Goal: Task Accomplishment & Management: Manage account settings

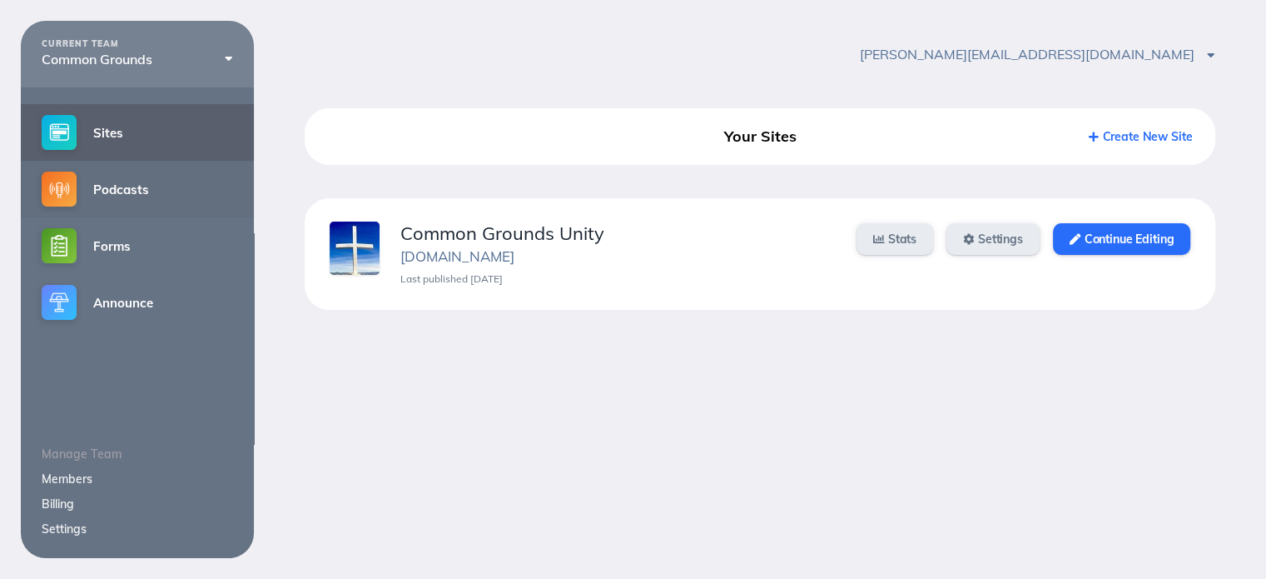
click at [166, 192] on link "Podcasts" at bounding box center [137, 189] width 233 height 57
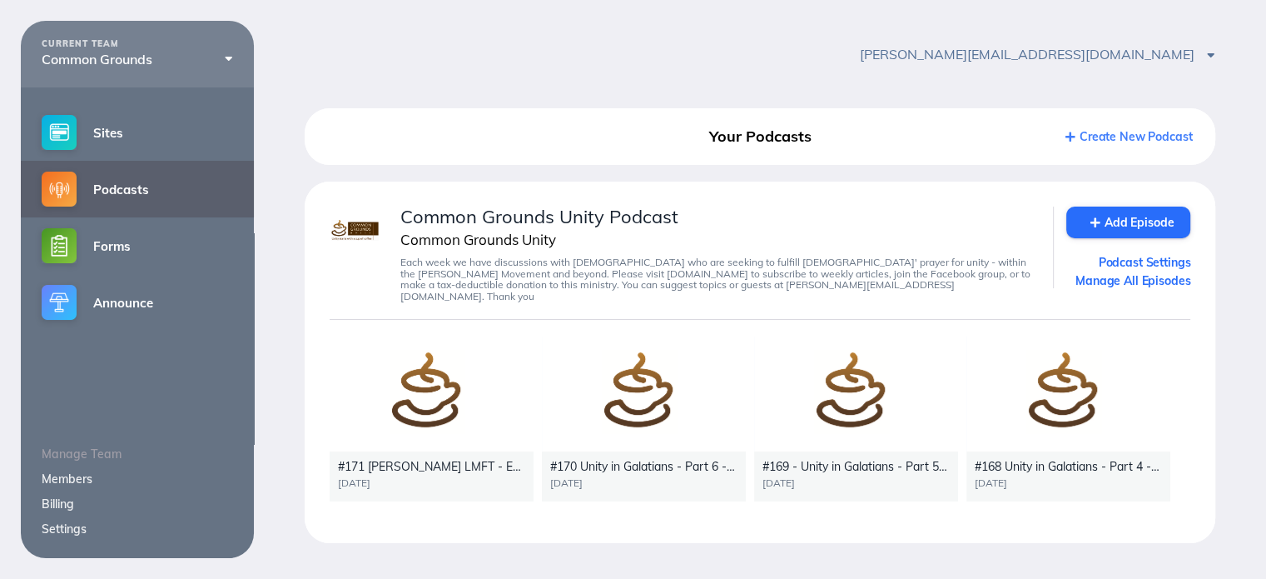
click at [420, 395] on div at bounding box center [432, 393] width 204 height 115
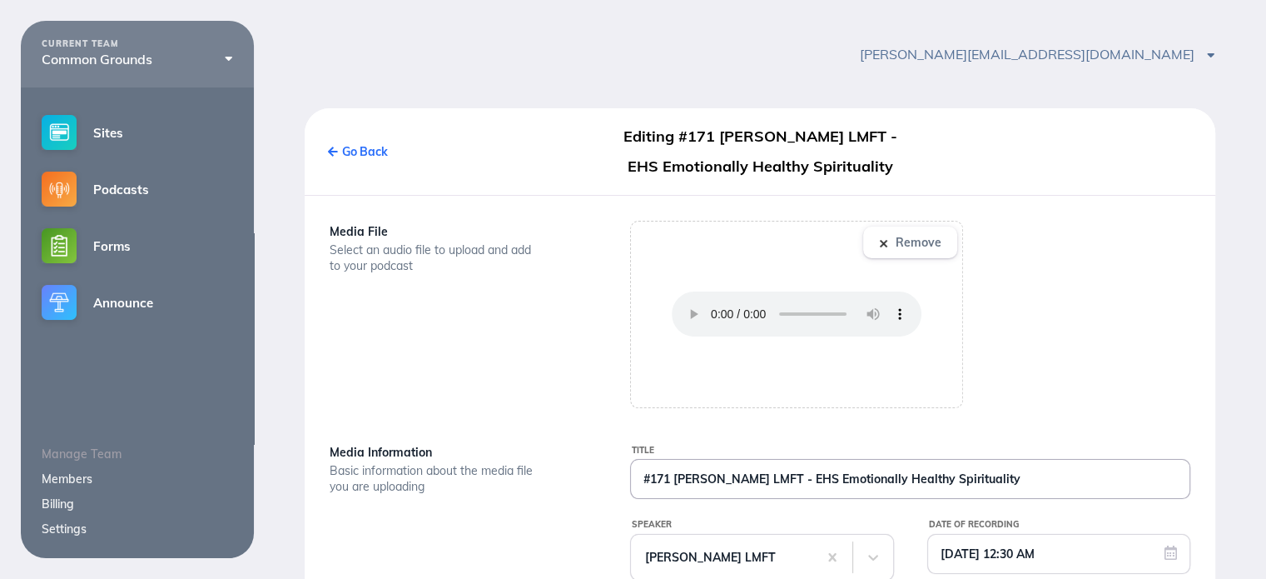
scroll to position [83, 0]
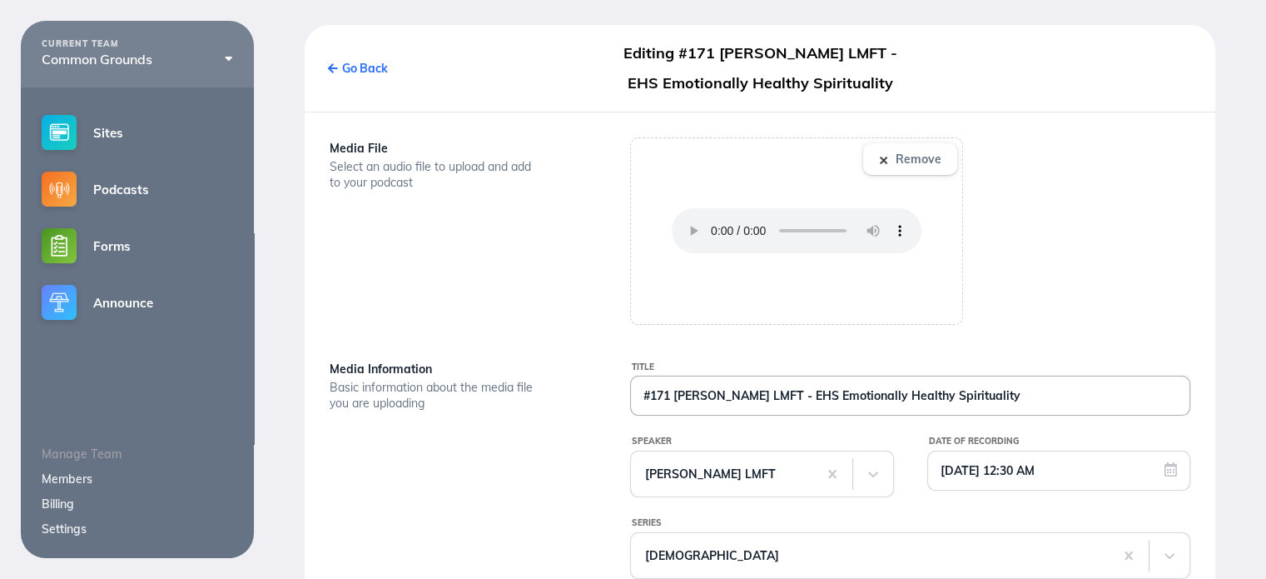
click at [995, 396] on input "#171 [PERSON_NAME] LMFT - EHS Emotionally Healthy Spirituality" at bounding box center [910, 395] width 559 height 38
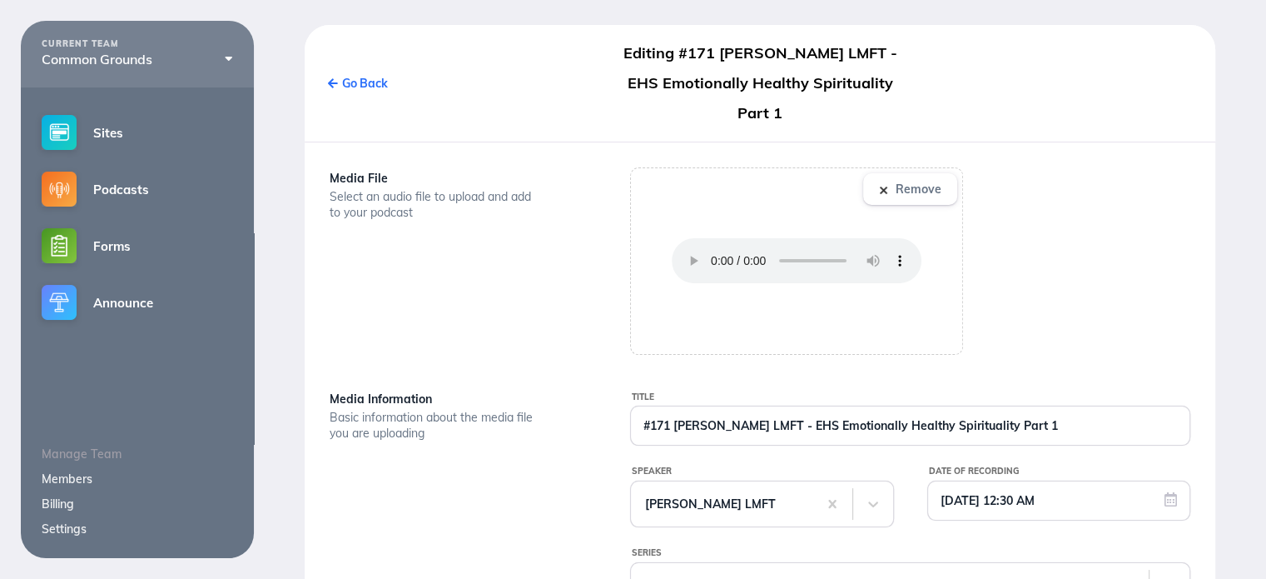
type input "#171 [PERSON_NAME] LMFT - EHS Emotionally Healthy Spirituality Part 1"
click at [563, 296] on div "Media File Select an audio file to upload and add to your podcast" at bounding box center [459, 260] width 300 height 187
click at [896, 173] on button "Remove" at bounding box center [910, 189] width 94 height 32
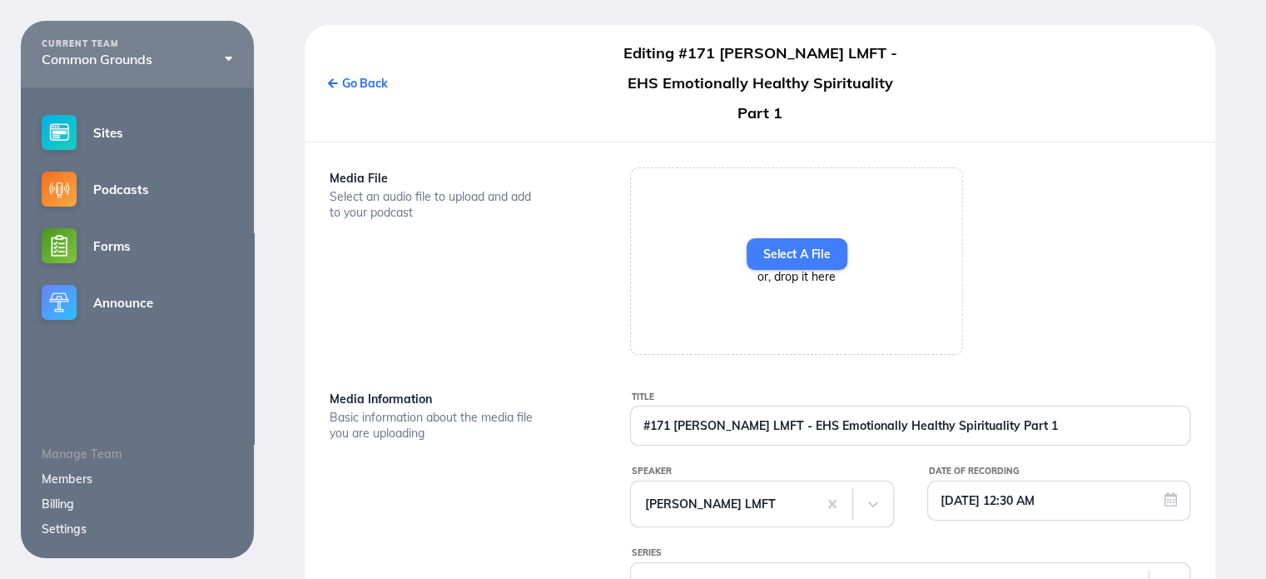
click at [788, 238] on label "Select A File" at bounding box center [797, 254] width 101 height 32
click at [0, 0] on input "Select A File" at bounding box center [0, 0] width 0 height 0
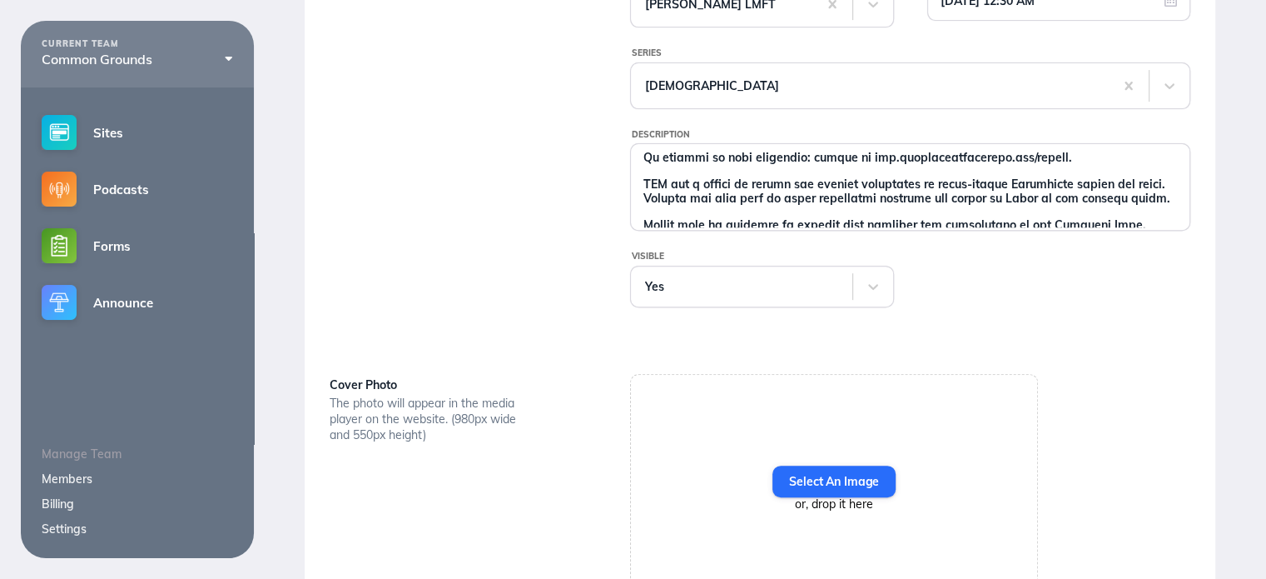
scroll to position [678, 0]
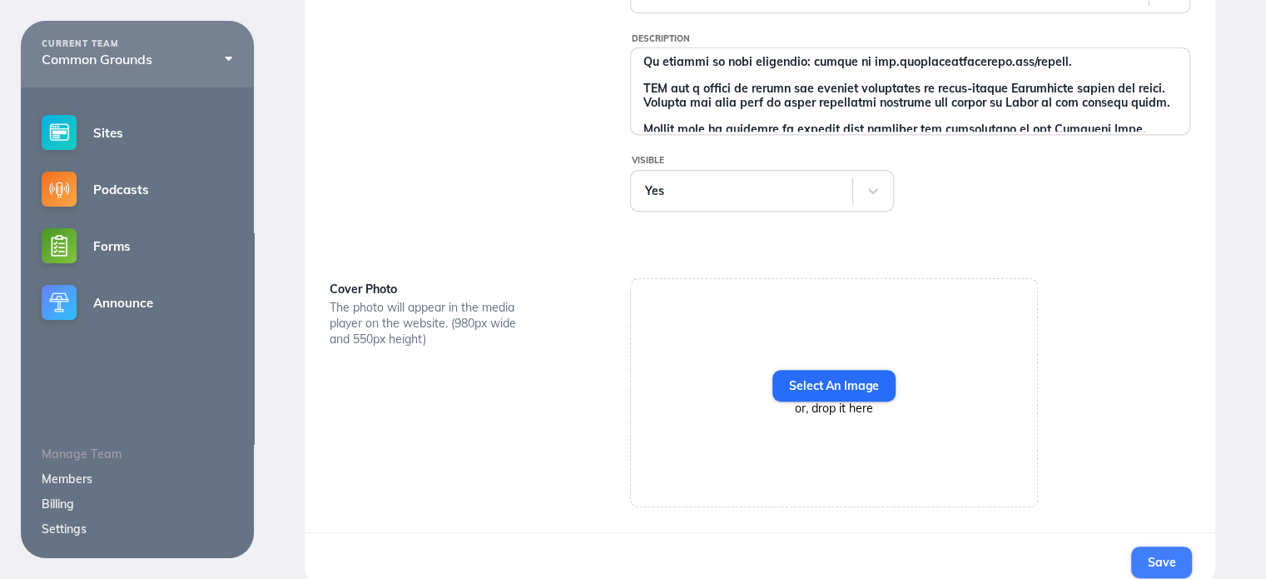
click at [1167, 554] on span "Save" at bounding box center [1161, 561] width 27 height 15
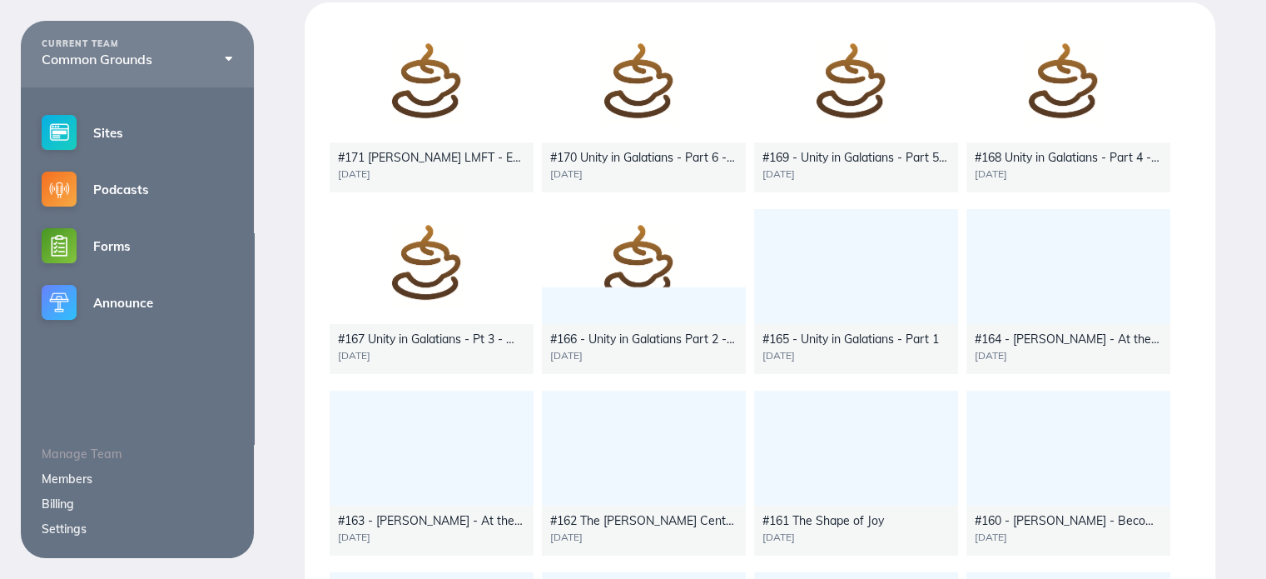
scroll to position [12, 0]
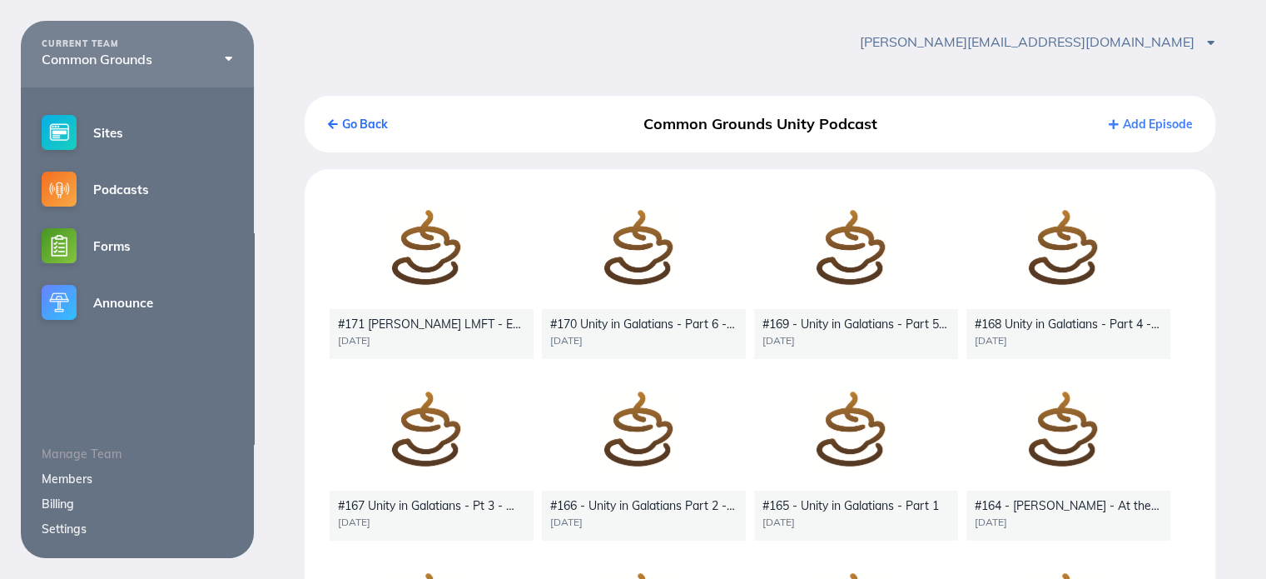
click at [428, 277] on div at bounding box center [432, 251] width 204 height 115
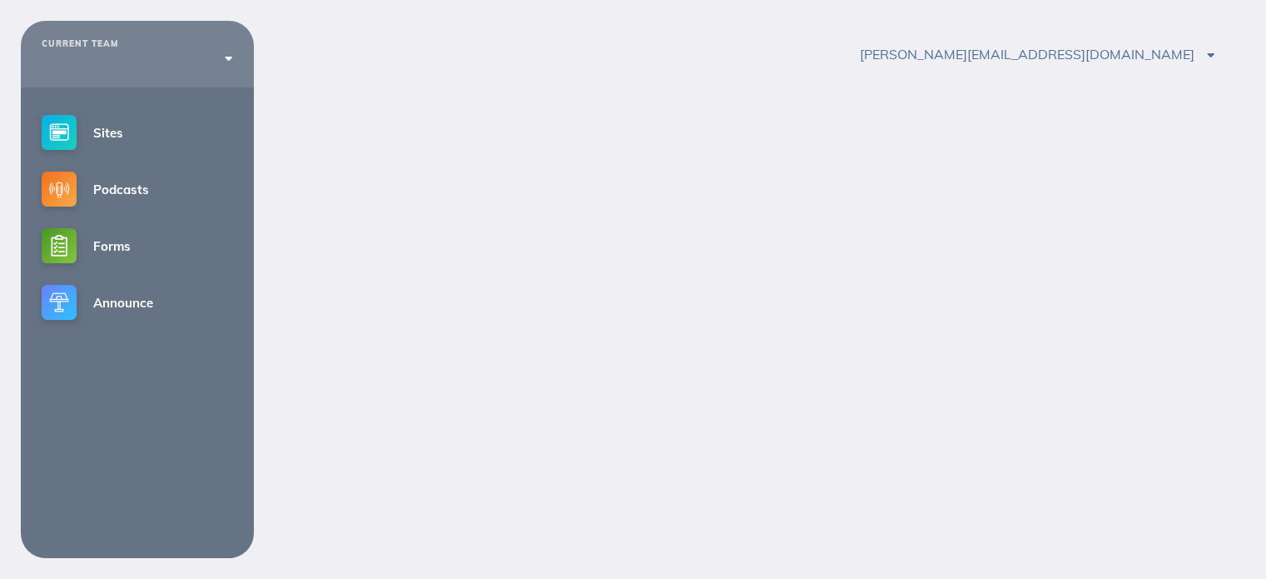
scroll to position [12, 0]
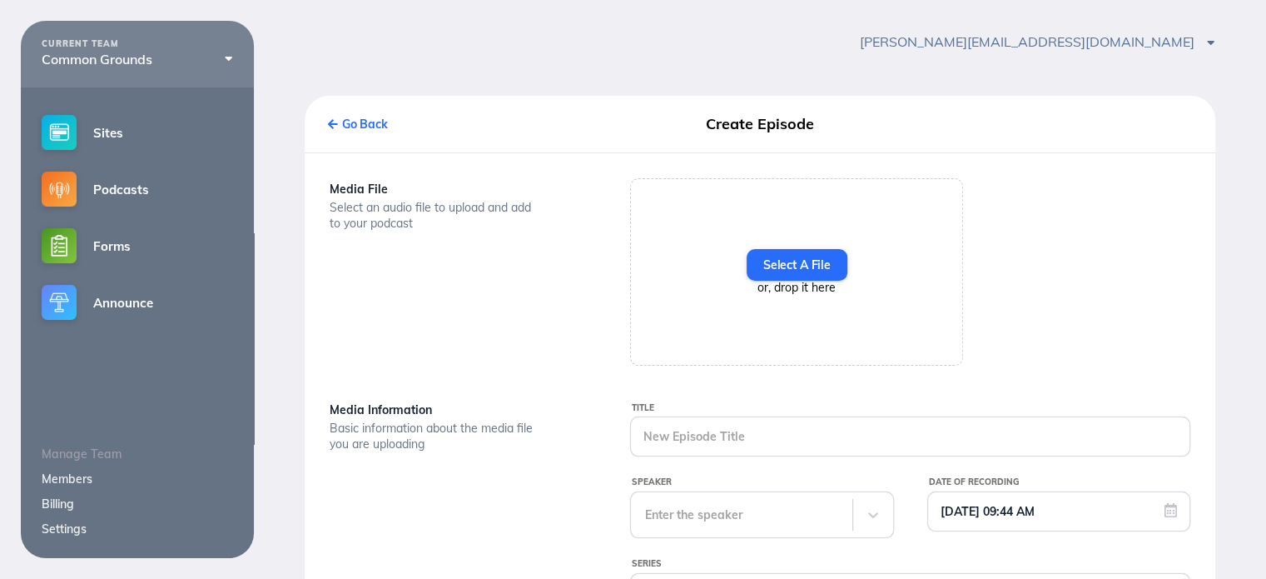
type input "#171 [PERSON_NAME] LMFT - EHS Emotionally Healthy Spirituality Part 1"
type input "[DATE] 12:30 AM"
type textarea "[PERSON_NAME] has a heartfelt conversation with [PERSON_NAME], a Licensed Marri…"
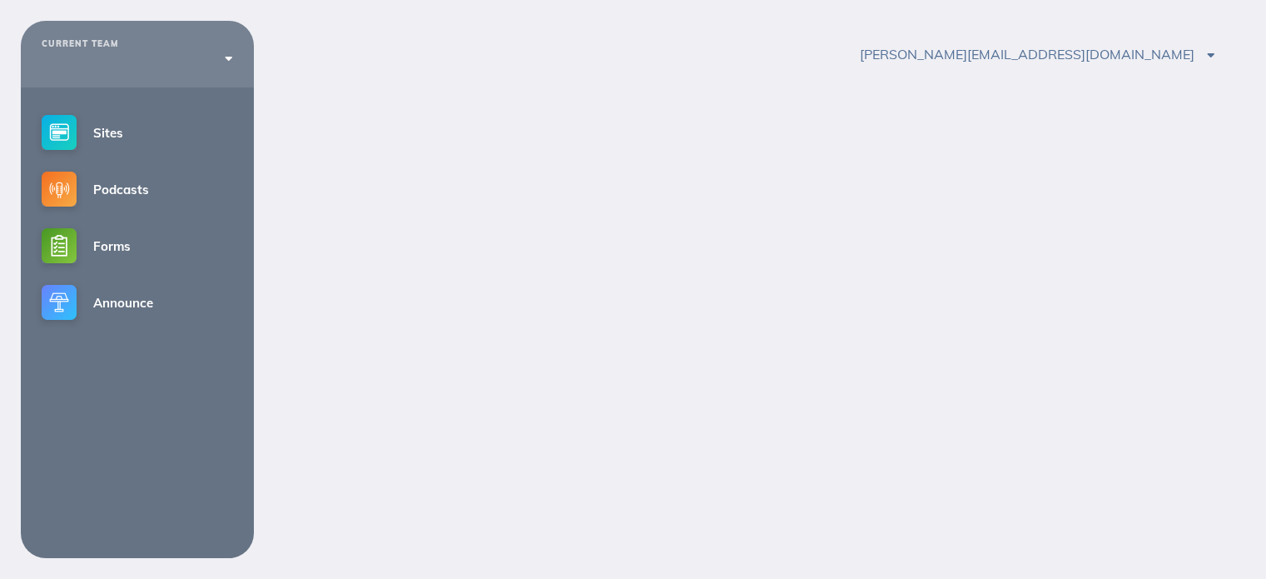
scroll to position [12, 0]
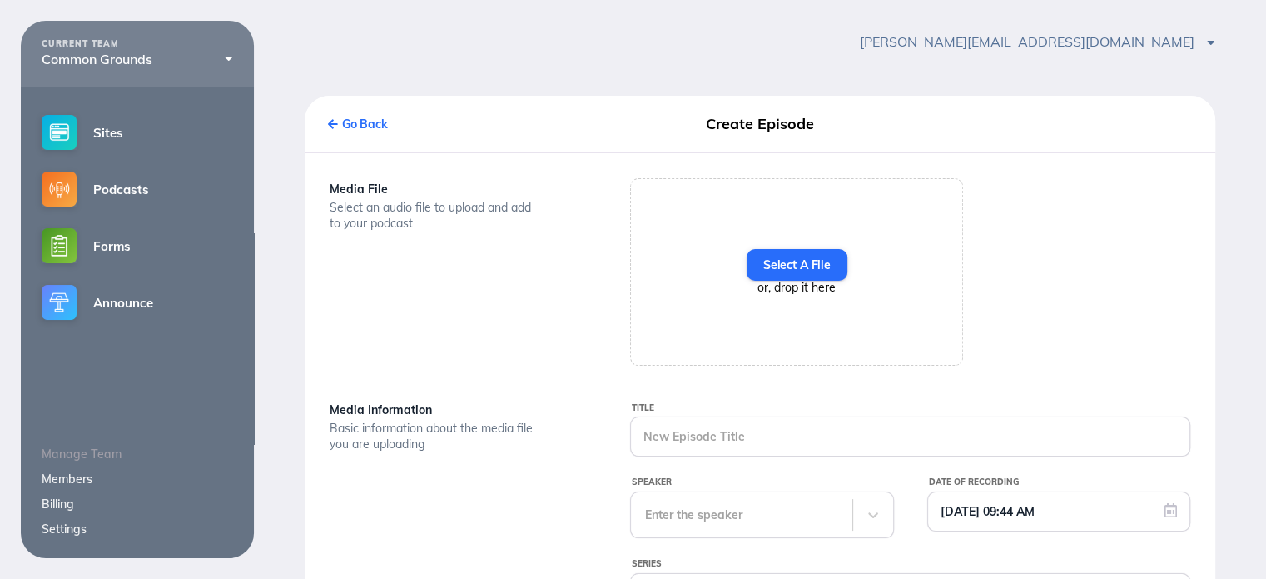
type input "#171 [PERSON_NAME] LMFT - EHS Emotionally Healthy Spirituality Part 1"
type input "[DATE] 12:30 AM"
type textarea "[PERSON_NAME] has a heartfelt conversation with [PERSON_NAME], a Licensed Marri…"
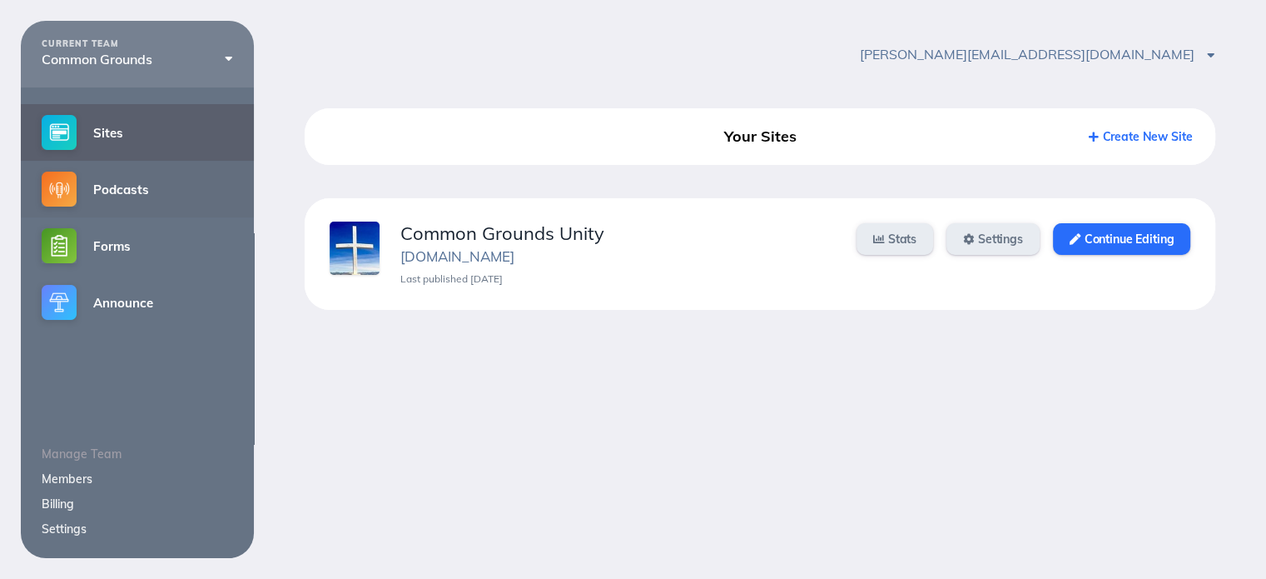
click at [103, 196] on link "Podcasts" at bounding box center [137, 189] width 233 height 57
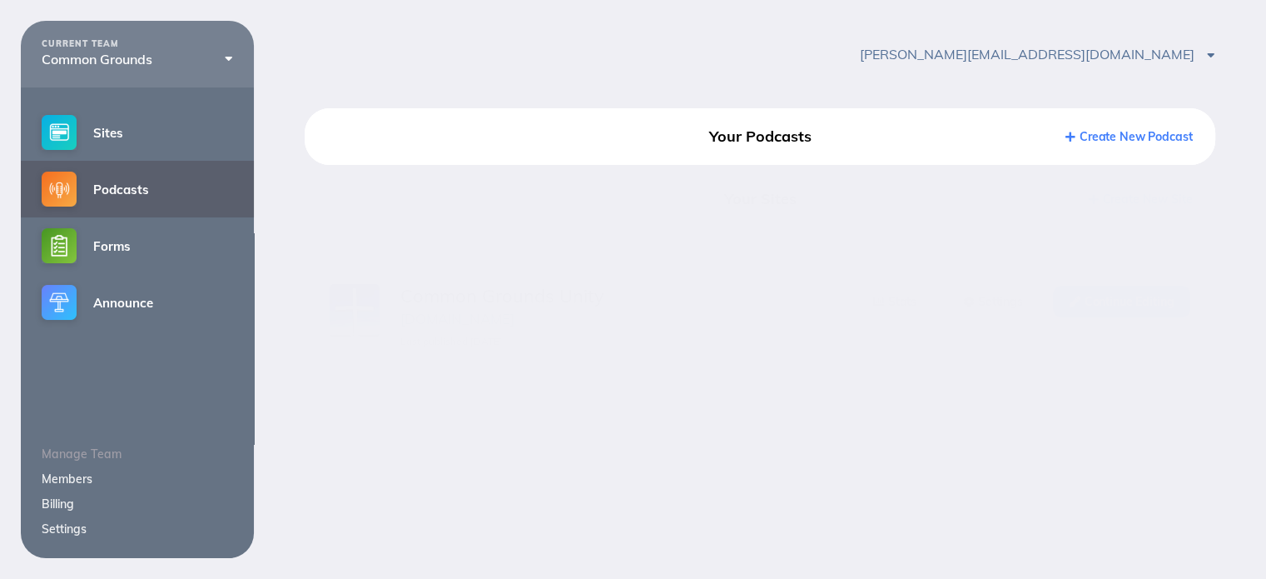
click at [102, 195] on link "Podcasts" at bounding box center [137, 189] width 233 height 57
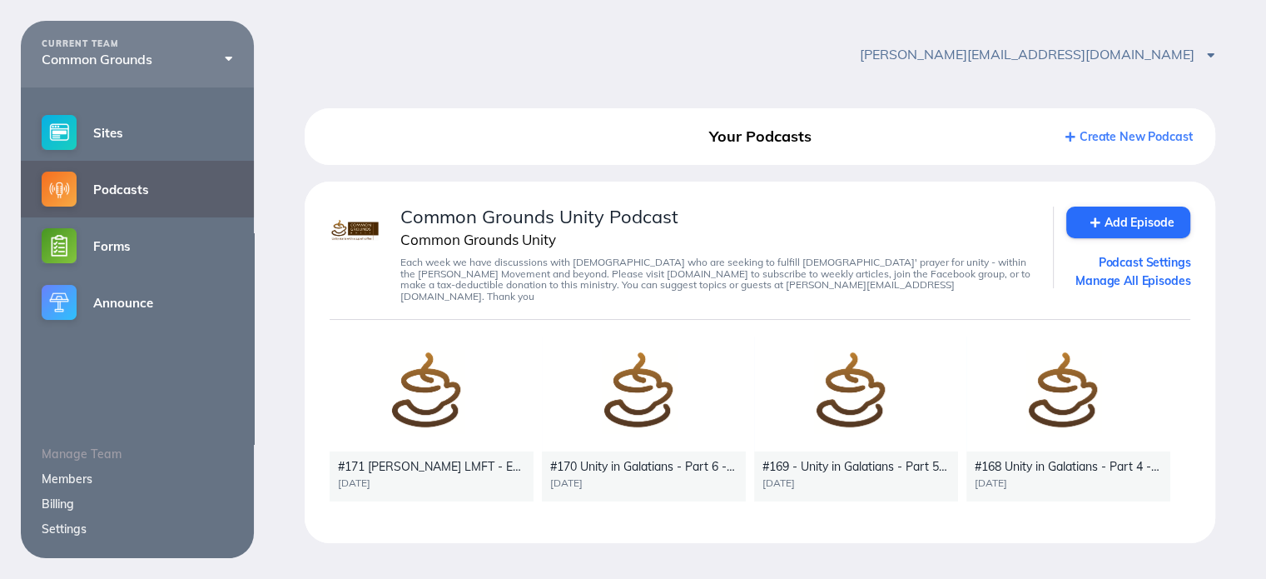
click at [411, 392] on div at bounding box center [432, 393] width 204 height 115
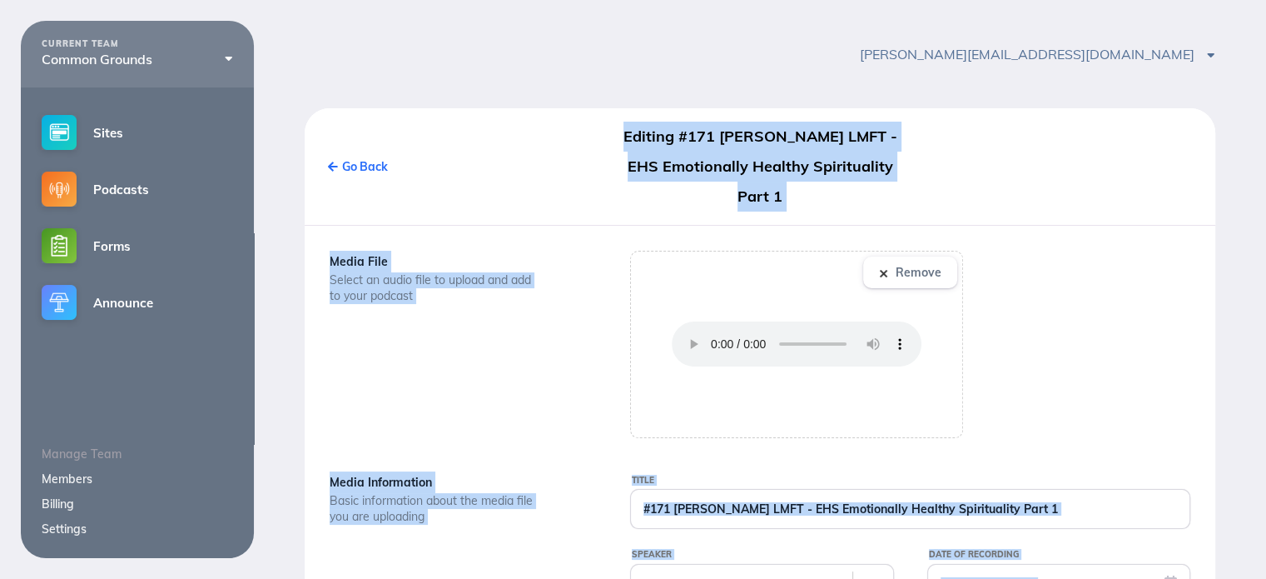
click at [411, 392] on div "Media File Select an audio file to upload and add to your podcast" at bounding box center [459, 344] width 300 height 187
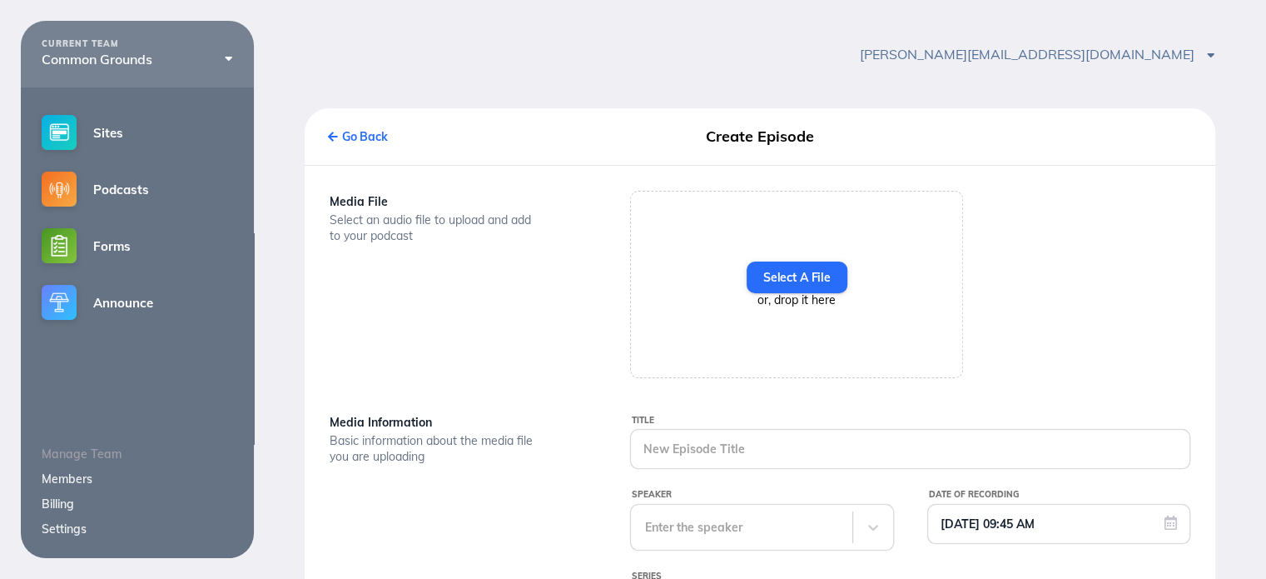
type input "#171 [PERSON_NAME] LMFT - EHS Emotionally Healthy Spirituality Part 1"
type input "[DATE] 12:30 AM"
type textarea "Kevin Withem has a heartfelt conversation with David Bruce, a Licensed Marriage…"
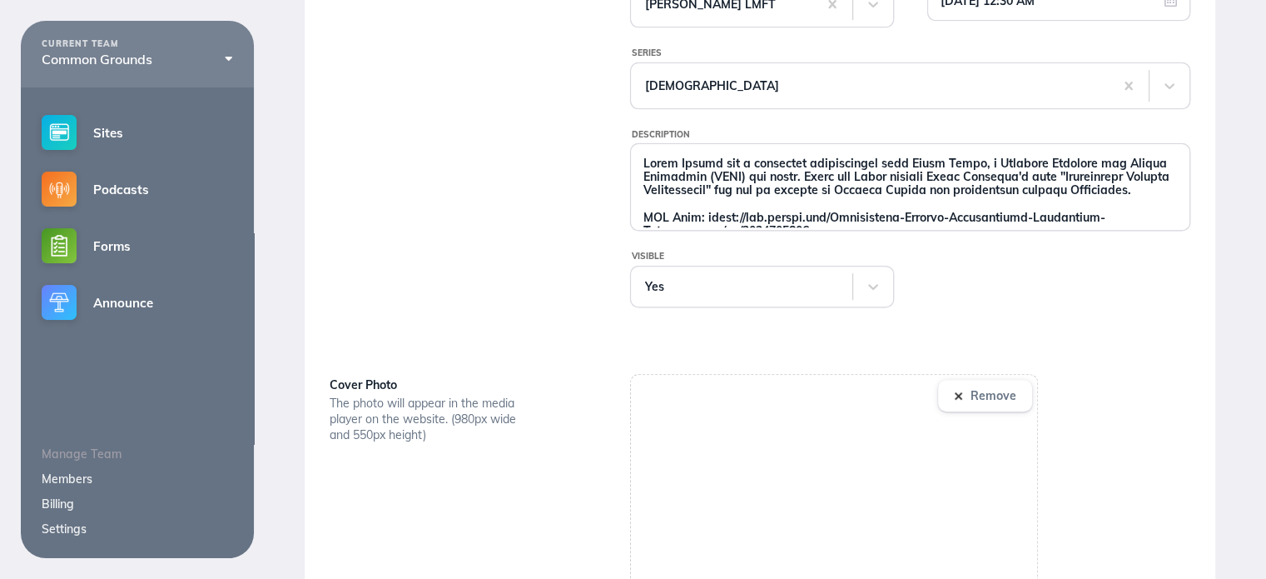
scroll to position [678, 0]
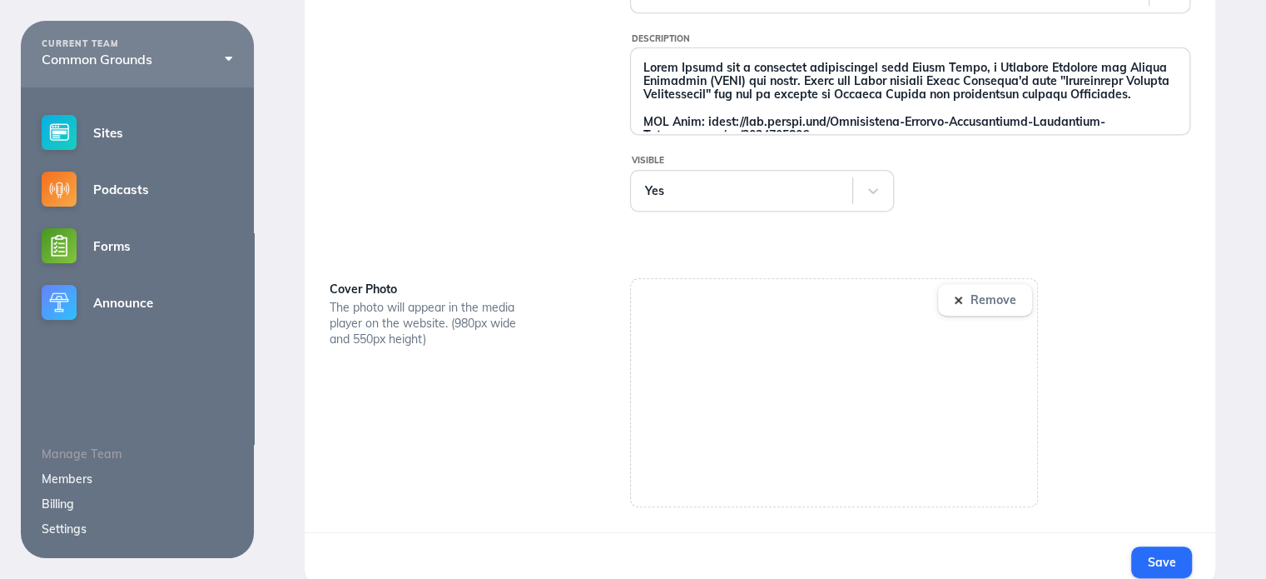
click at [435, 456] on div "Cover Photo The photo will appear in the media player on the website. (980px wi…" at bounding box center [459, 392] width 300 height 229
click at [431, 149] on div "Media Information Basic information about the media file you are uploading" at bounding box center [459, 19] width 300 height 452
